Goal: Communication & Community: Share content

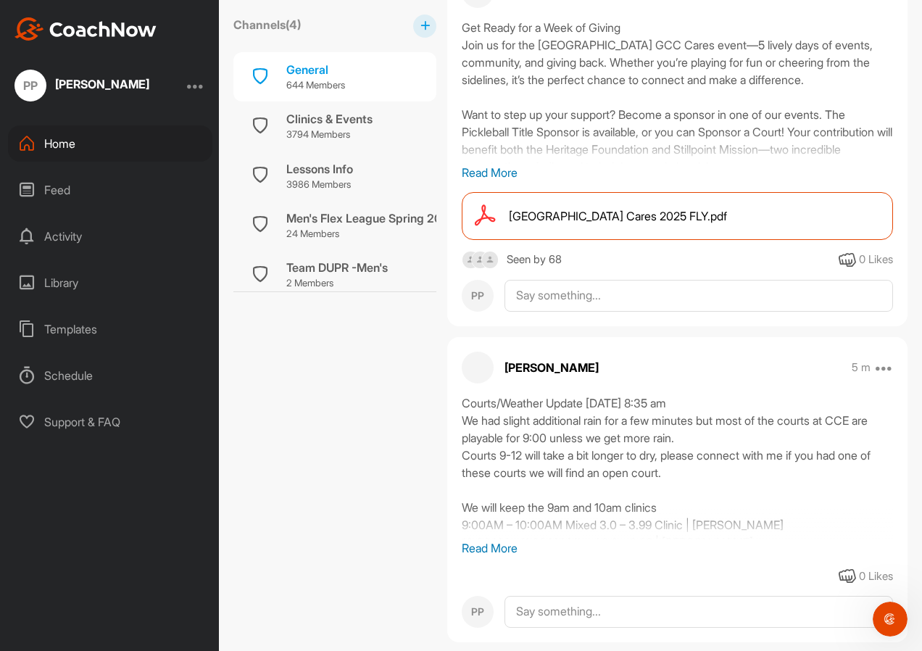
scroll to position [579, 0]
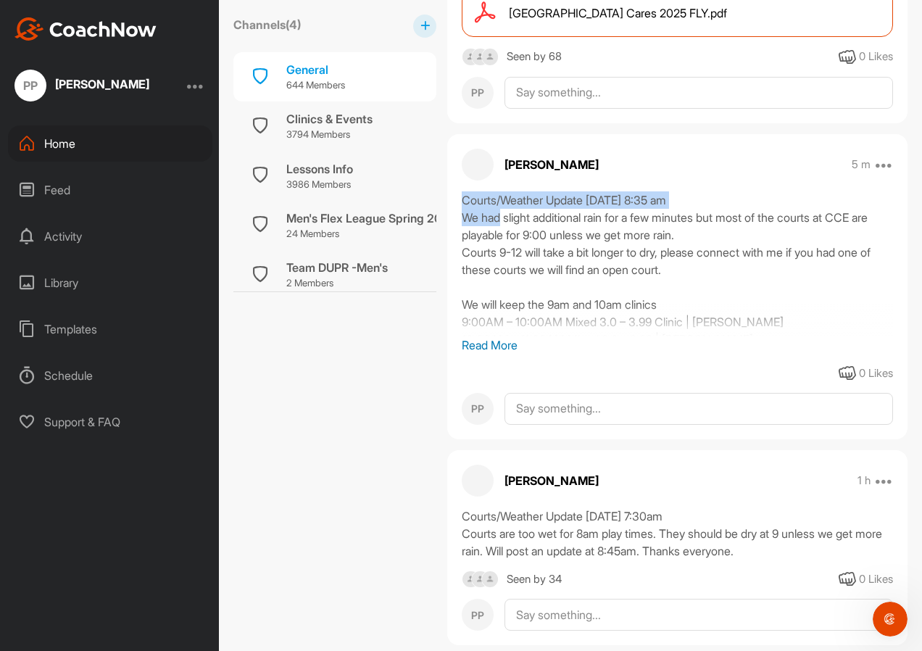
drag, startPoint x: 464, startPoint y: 196, endPoint x: 724, endPoint y: 196, distance: 260.3
click at [724, 196] on div "Courts/Weather Update [DATE] 8:35 am We had slight additional rain for a few mi…" at bounding box center [677, 263] width 431 height 145
copy div "Courts/Weather Update [DATE] 8:35 am"
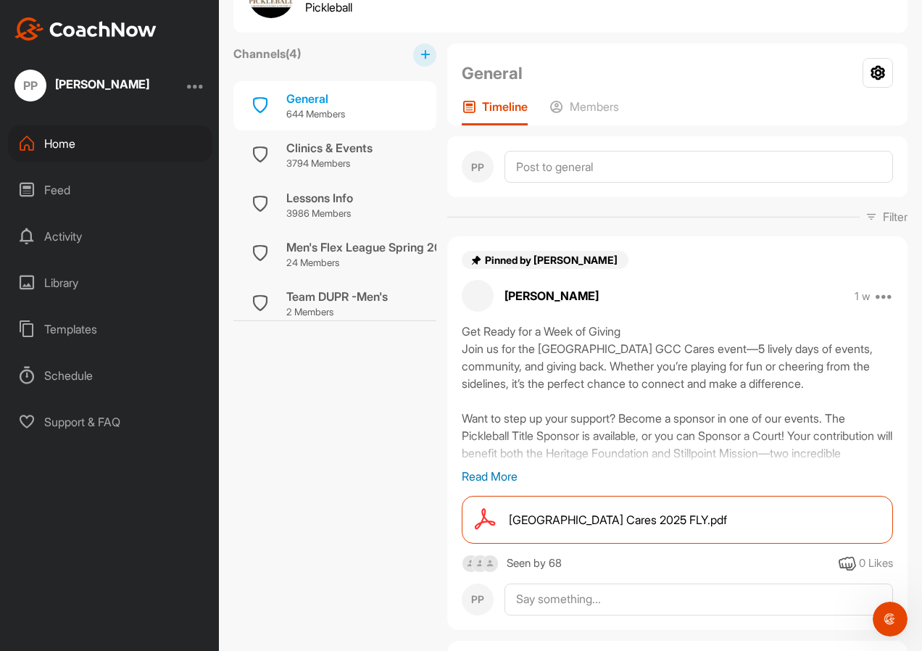
scroll to position [65, 0]
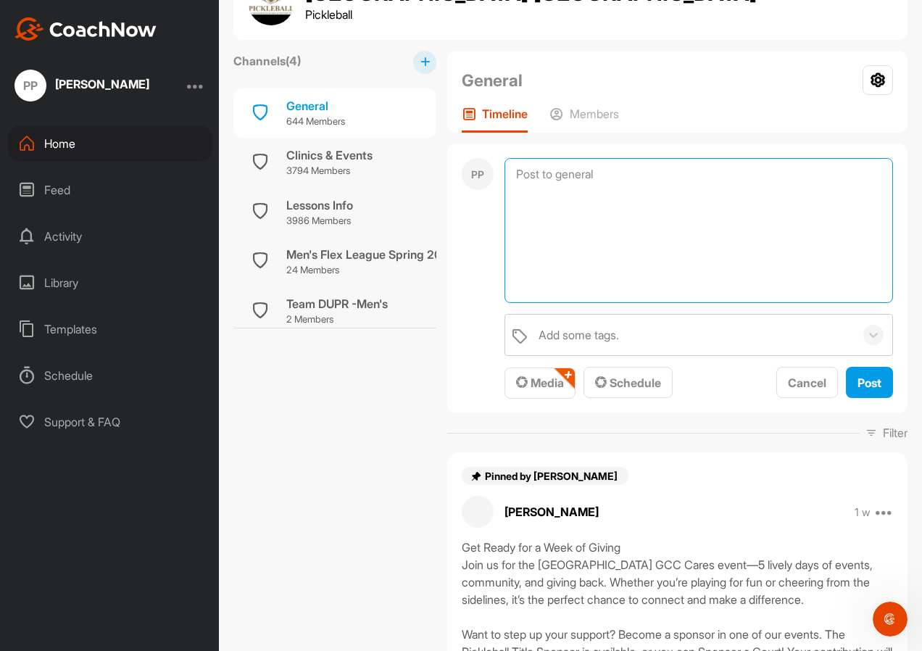
click at [622, 181] on textarea at bounding box center [699, 230] width 389 height 145
paste textarea "Courts/Weather Update [DATE] 8:35 am"
click at [736, 173] on textarea "Courts/Weather Update [DATE] 8:35 am" at bounding box center [699, 230] width 389 height 145
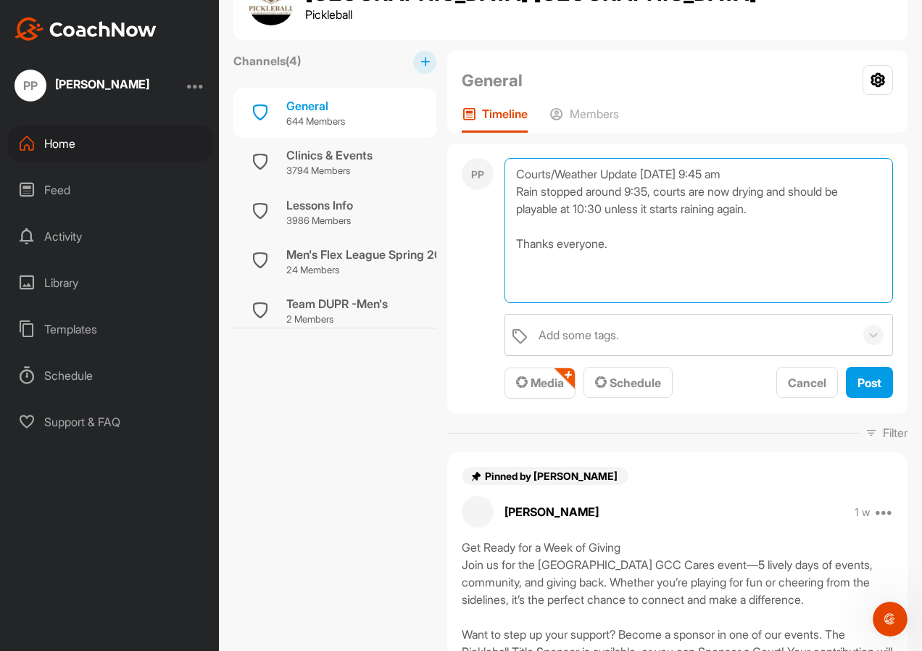
click at [519, 194] on textarea "Courts/Weather Update [DATE] 9:45 am Rain stopped around 9:35, courts are now d…" at bounding box center [699, 230] width 389 height 145
click at [804, 191] on textarea "Courts/Weather Update [DATE] 9:45 am The rain stopped around 9:35, courts are n…" at bounding box center [699, 230] width 389 height 145
click at [595, 204] on textarea "Courts/Weather Update [DATE] 9:45 am The rain stopped around 9:35, courts are n…" at bounding box center [699, 230] width 389 height 145
type textarea "Courts/Weather Update [DATE] 9:45 am The rain stopped around 9:35, courts are n…"
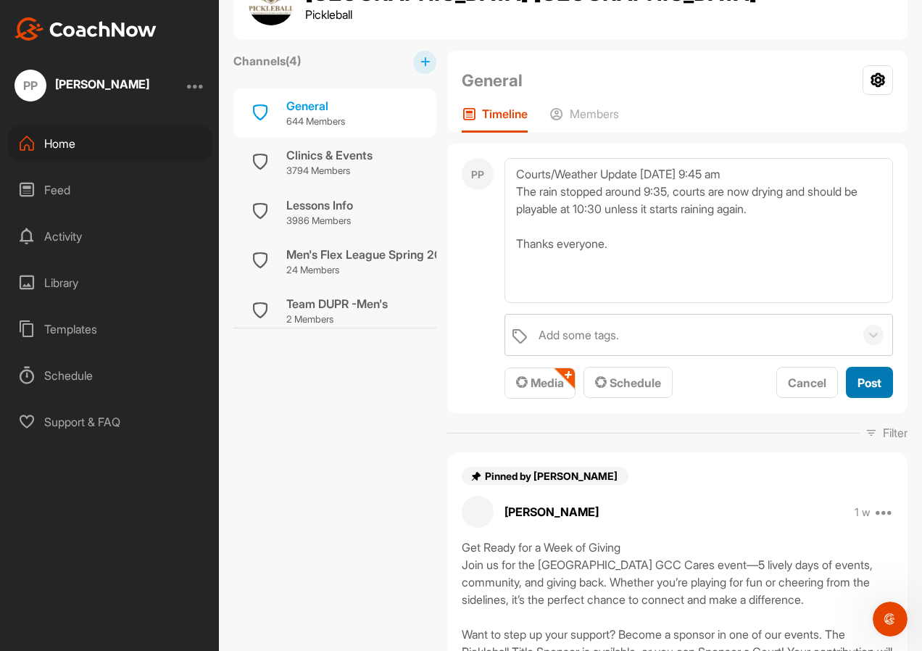
click at [858, 389] on span "Post" at bounding box center [870, 383] width 24 height 14
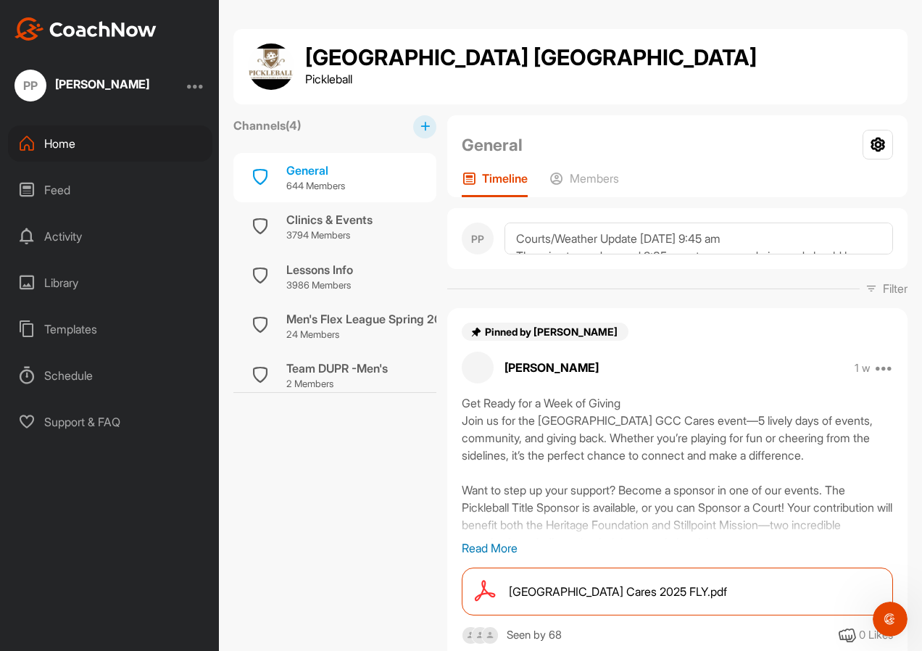
scroll to position [639, 0]
click at [549, 244] on textarea "Courts/Weather Update [DATE] 9:45 am The rain stopped around 9:35, courts are n…" at bounding box center [699, 239] width 389 height 32
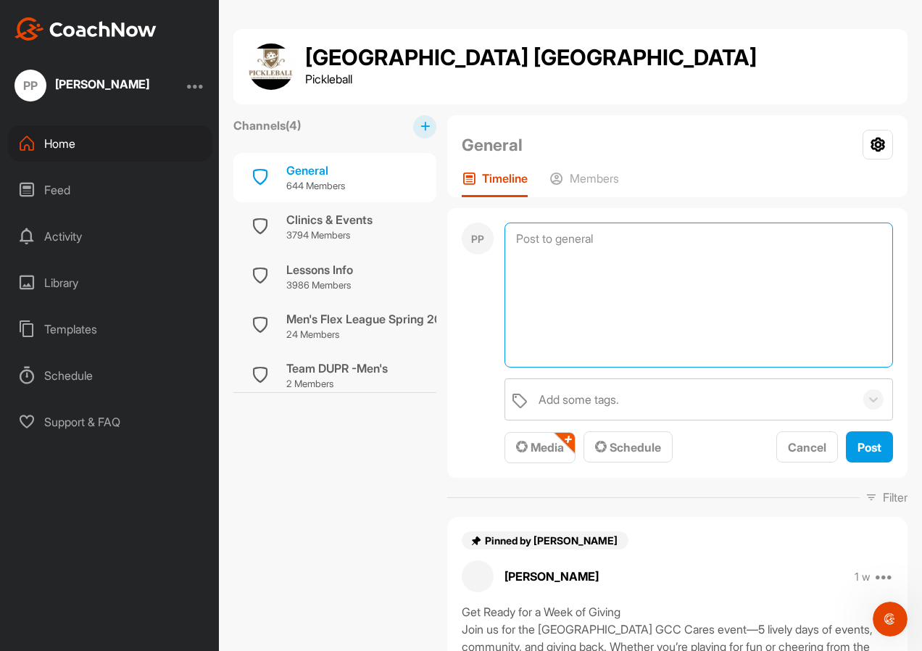
paste textarea "Hi [DEMOGRAPHIC_DATA]. Join us on the courts for a special cause! Our very own …"
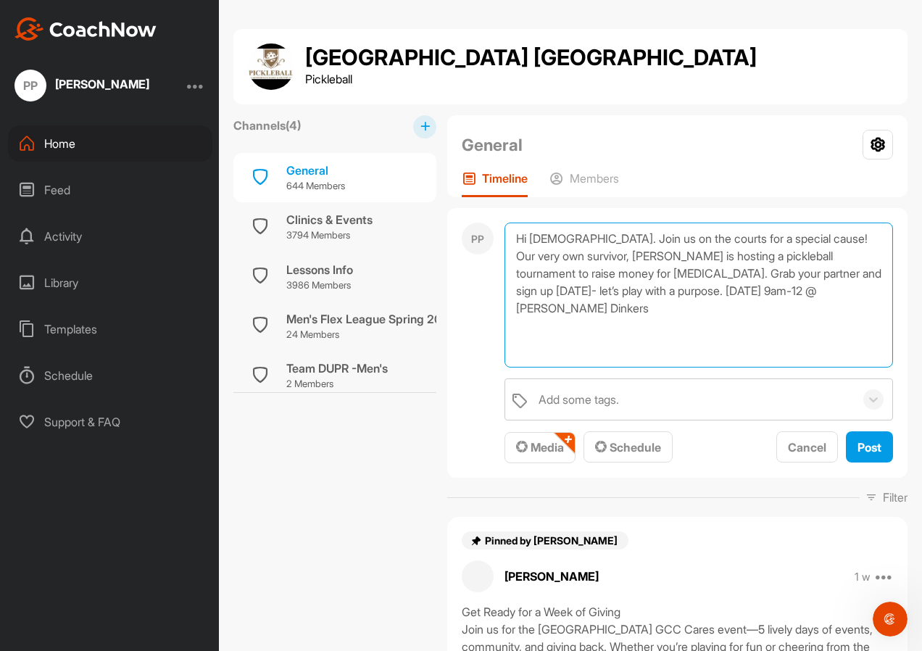
drag, startPoint x: 571, startPoint y: 237, endPoint x: 476, endPoint y: 241, distance: 95.1
click at [476, 241] on div "PP Hi [DEMOGRAPHIC_DATA]. Join us on the courts for a special cause! Our very o…" at bounding box center [677, 343] width 460 height 270
paste textarea "[URL][DOMAIN_NAME]"
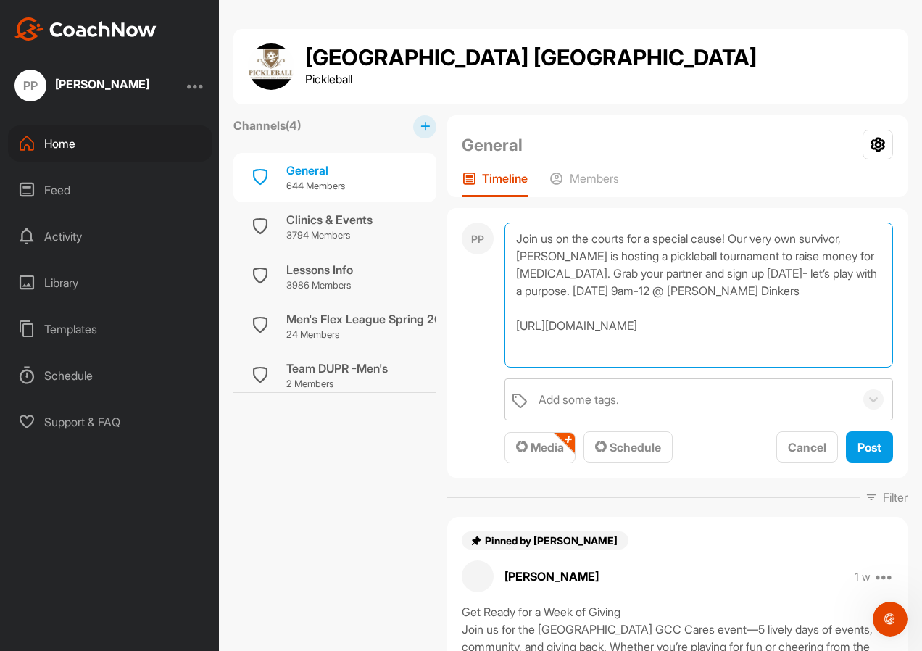
click at [513, 236] on textarea "Join us on the courts for a special cause! Our very own survivor, [PERSON_NAME]…" at bounding box center [699, 295] width 389 height 145
drag, startPoint x: 515, startPoint y: 241, endPoint x: 886, endPoint y: 331, distance: 381.7
click at [886, 331] on div "PP Join us on the courts for a special cause! Our very own survivor, [PERSON_NA…" at bounding box center [677, 343] width 460 height 270
click at [553, 236] on textarea "Join us on the courts for a special cause! Our very own survivor, [PERSON_NAME]…" at bounding box center [699, 295] width 389 height 145
click at [518, 237] on textarea "Join us on the courts for a special cause! Our very own survivor, [PERSON_NAME]…" at bounding box center [699, 295] width 389 height 145
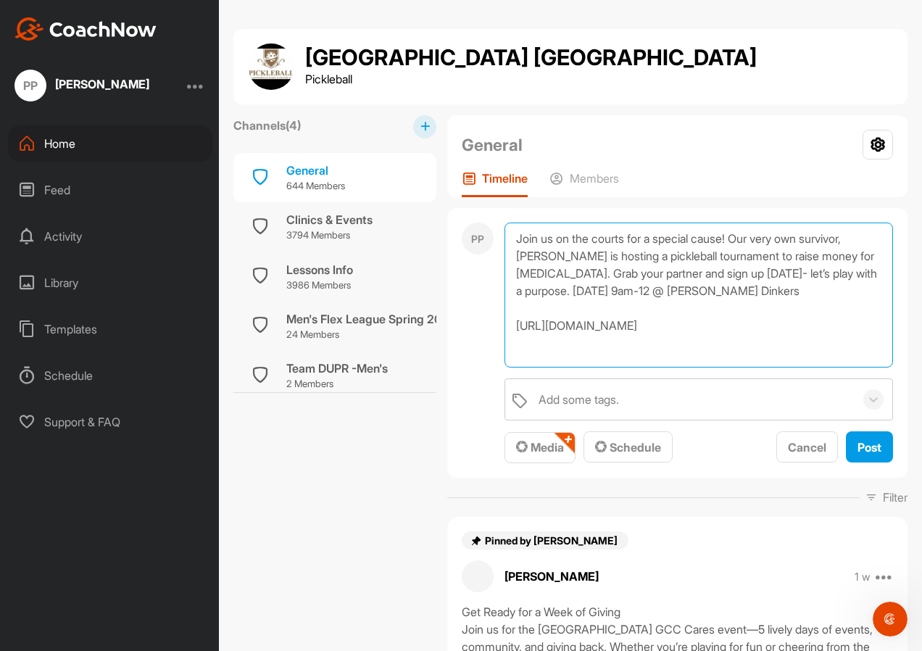
click at [788, 328] on textarea "Join us on the courts for a special cause! Our very own survivor, [PERSON_NAME]…" at bounding box center [699, 295] width 389 height 145
click at [514, 240] on textarea "Join us on the courts for a special cause! Our very own survivor, [PERSON_NAME]…" at bounding box center [699, 295] width 389 height 145
type textarea "Join us on the courts for a special cause! Our very own survivor, [PERSON_NAME]…"
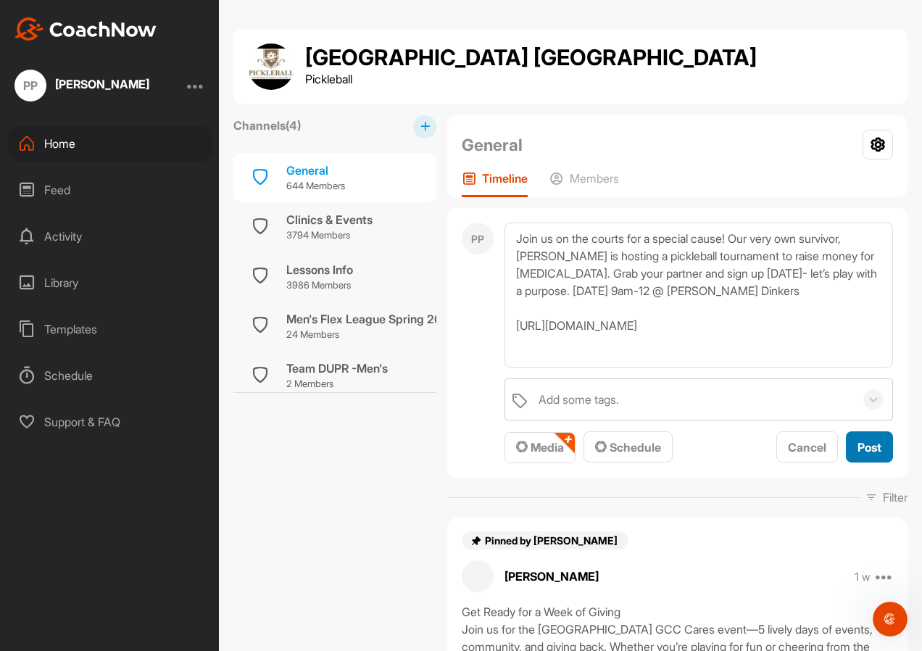
click at [858, 447] on span "Post" at bounding box center [870, 447] width 24 height 14
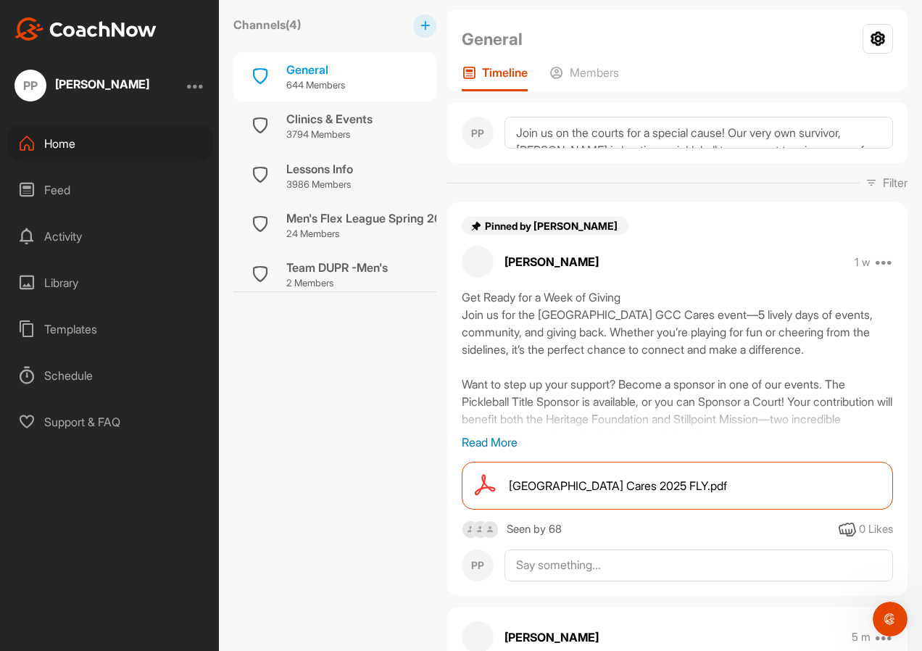
scroll to position [290, 0]
